Goal: Task Accomplishment & Management: Use online tool/utility

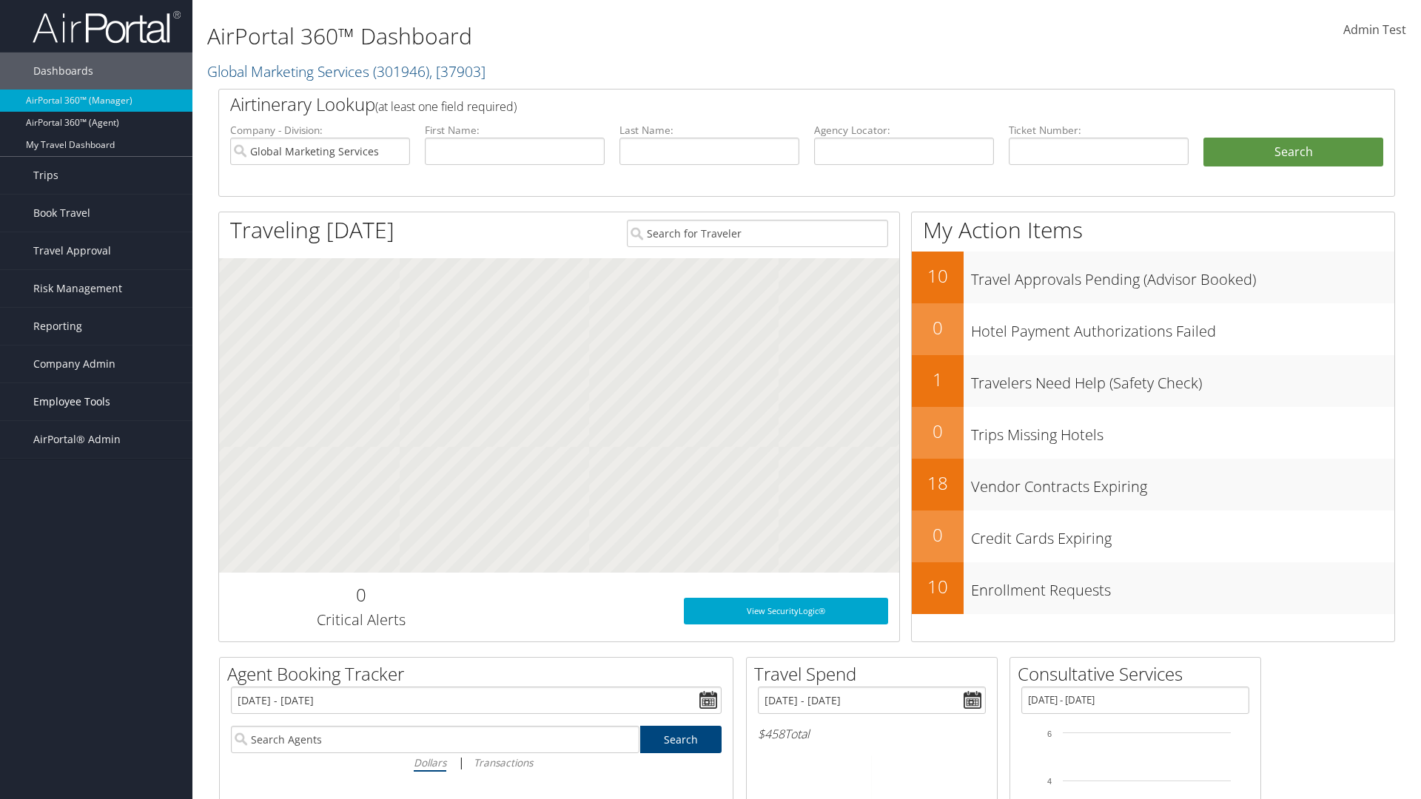
click at [96, 402] on span "Employee Tools" at bounding box center [71, 401] width 77 height 37
click at [96, 454] on link "Agent Lookup" at bounding box center [96, 454] width 192 height 22
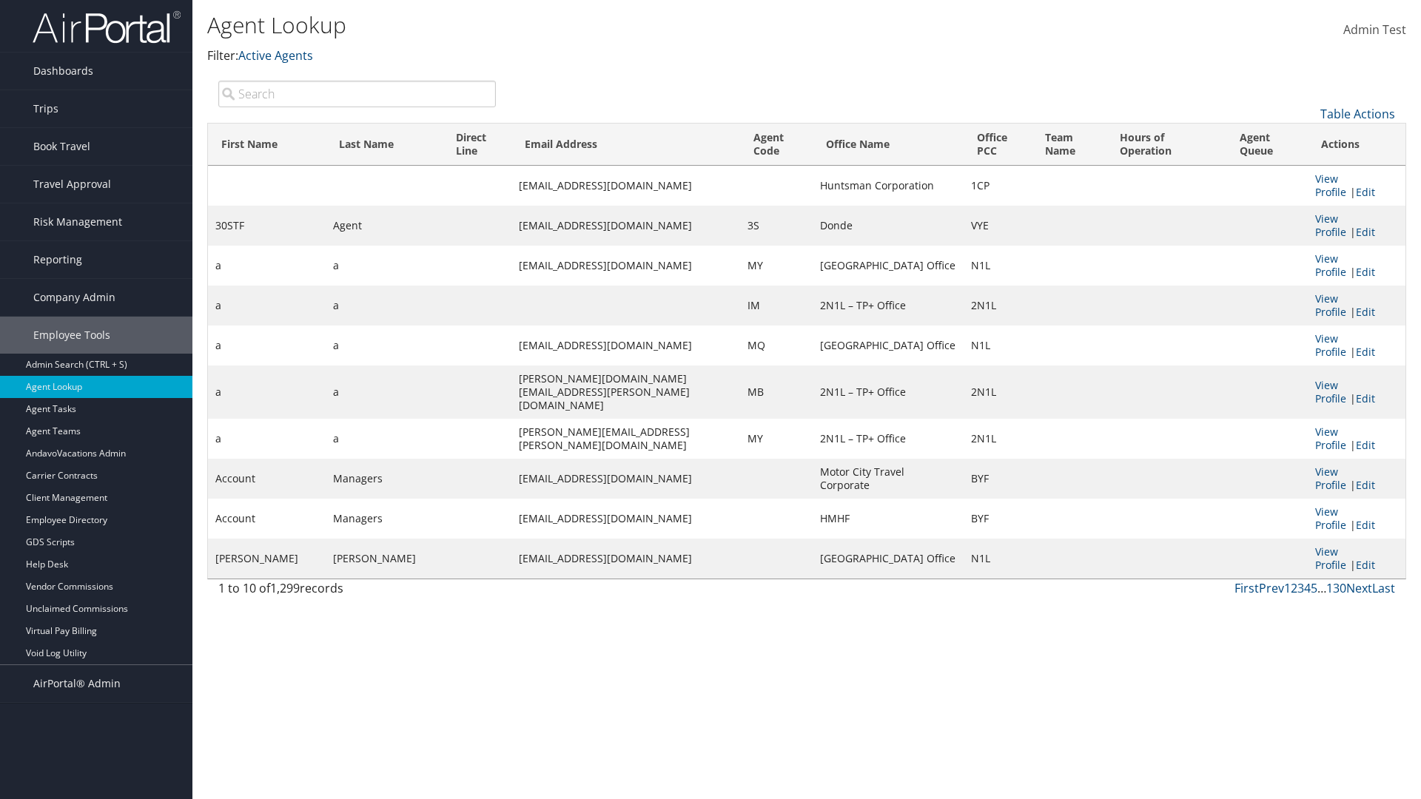
click at [357, 93] on input "search" at bounding box center [357, 94] width 278 height 27
type input "30STF"
